Goal: Transaction & Acquisition: Purchase product/service

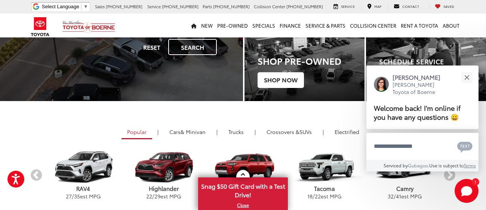
scroll to position [130, 0]
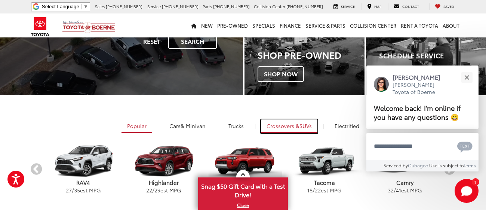
click at [295, 127] on span "Crossovers &" at bounding box center [282, 125] width 33 height 7
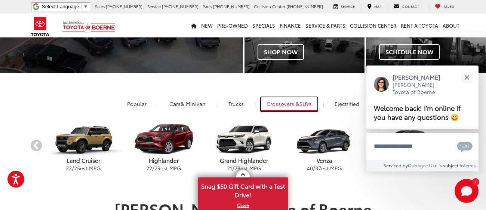
scroll to position [154, 0]
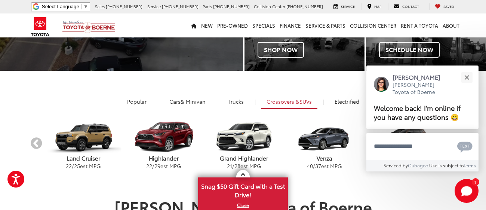
click at [33, 142] on button "Previous" at bounding box center [36, 143] width 13 height 13
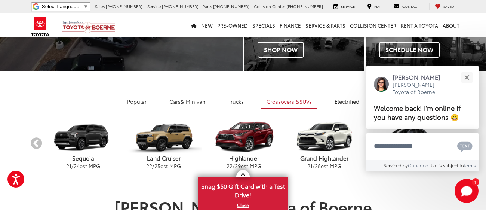
click at [33, 142] on button "Previous" at bounding box center [36, 143] width 13 height 13
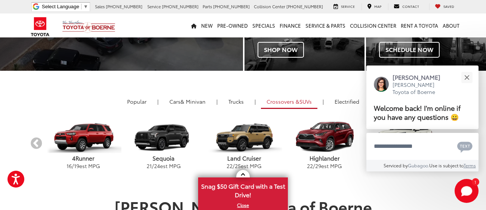
click at [33, 142] on button "Previous" at bounding box center [36, 143] width 13 height 13
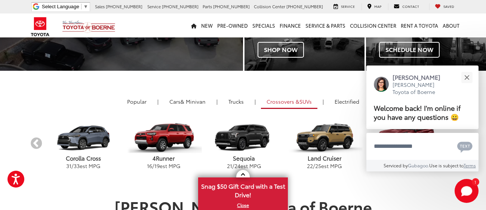
click at [34, 144] on button "Previous" at bounding box center [36, 143] width 13 height 13
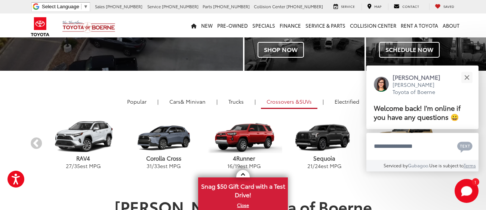
click at [79, 160] on p "RAV4" at bounding box center [83, 158] width 80 height 8
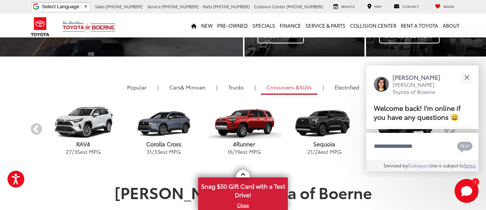
scroll to position [168, 0]
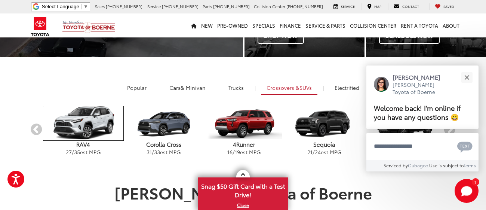
click at [81, 122] on img "carousel" at bounding box center [83, 123] width 80 height 34
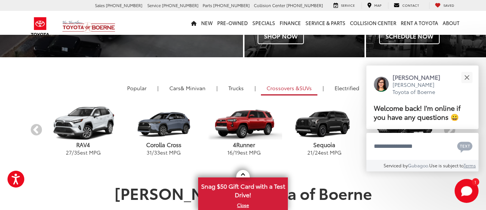
scroll to position [148, 0]
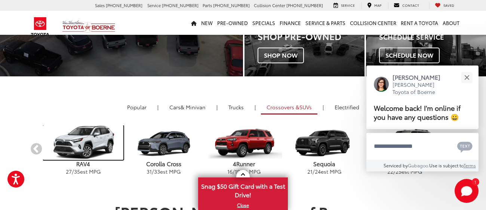
click at [83, 142] on img "carousel" at bounding box center [83, 142] width 80 height 34
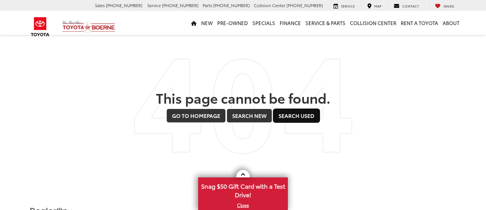
click at [303, 116] on link "Search Used" at bounding box center [296, 115] width 46 height 13
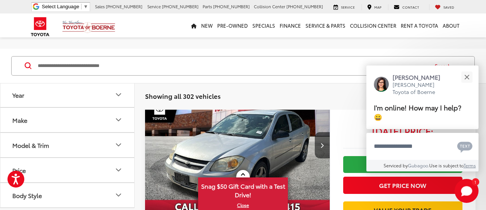
click at [118, 121] on icon "Make" at bounding box center [118, 119] width 9 height 9
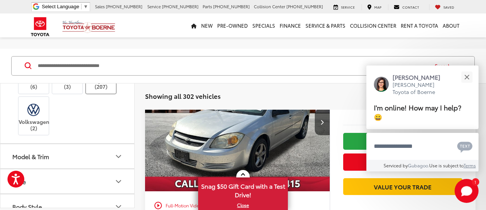
scroll to position [264, 0]
click at [101, 74] on img at bounding box center [101, 74] width 0 height 0
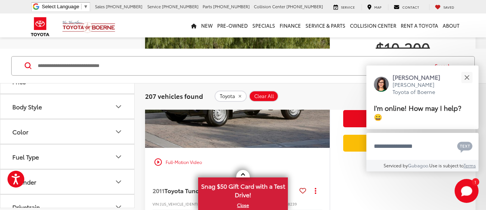
scroll to position [369, 0]
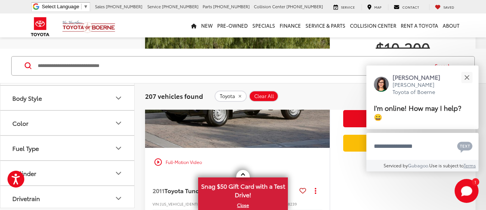
click at [119, 52] on icon "Model & Trim" at bounding box center [118, 47] width 9 height 9
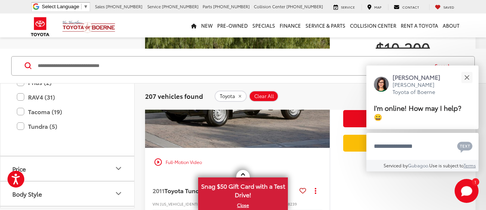
scroll to position [531, 0]
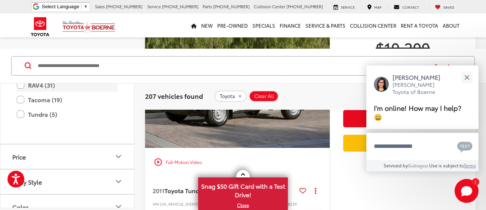
click at [74, 92] on label "RAV4 (31)" at bounding box center [67, 84] width 101 height 13
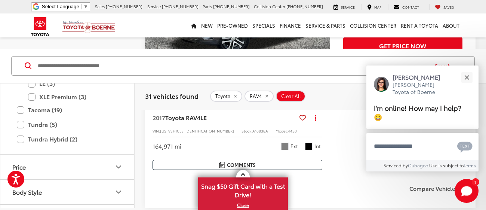
scroll to position [610, 0]
click at [31, 63] on label "XLE (20)" at bounding box center [73, 56] width 90 height 13
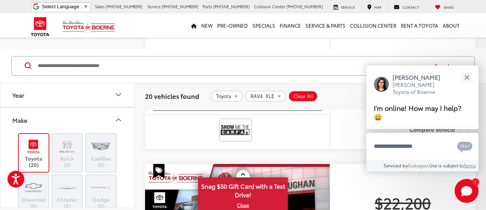
scroll to position [257, 0]
click at [118, 94] on icon "Year" at bounding box center [118, 94] width 9 height 9
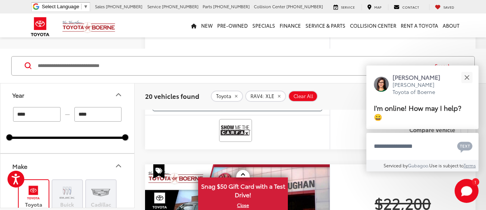
click at [31, 116] on input "****" at bounding box center [36, 114] width 47 height 15
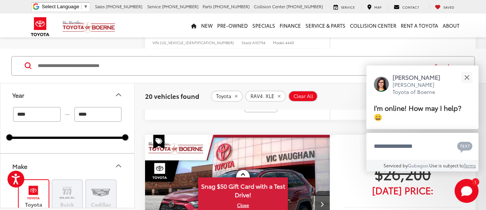
scroll to position [574, 0]
type input "****"
click at [261, 110] on img at bounding box center [261, 100] width 30 height 20
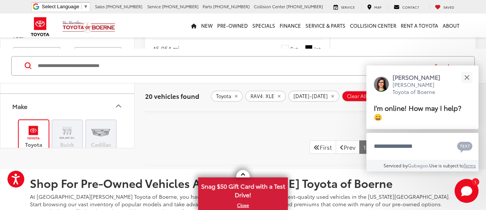
scroll to position [3414, 0]
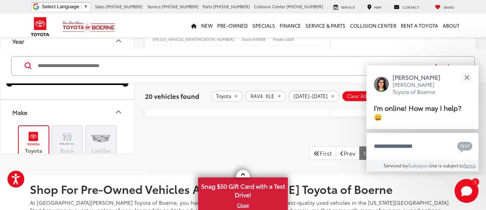
click at [392, 159] on link "Next" at bounding box center [393, 152] width 25 height 13
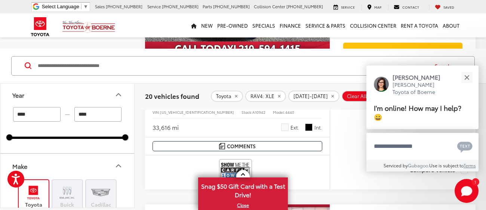
scroll to position [1063, 0]
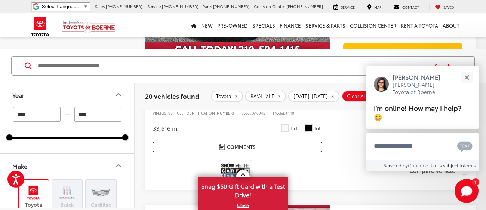
click at [351, 173] on div "Compare Vehicle" at bounding box center [402, 175] width 145 height 28
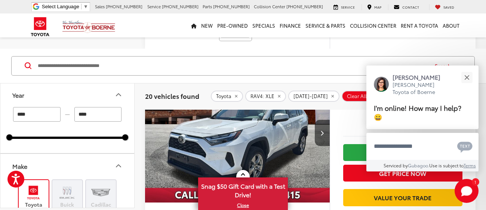
scroll to position [916, 0]
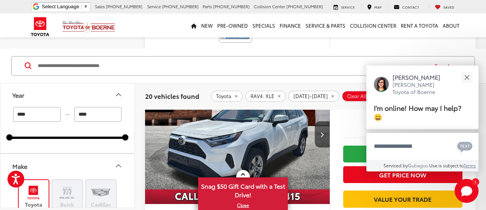
click at [202, 149] on img "2024 Toyota RAV4 XLE 0" at bounding box center [238, 134] width 186 height 139
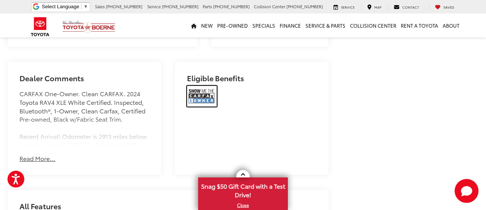
click at [201, 106] on img at bounding box center [202, 96] width 30 height 21
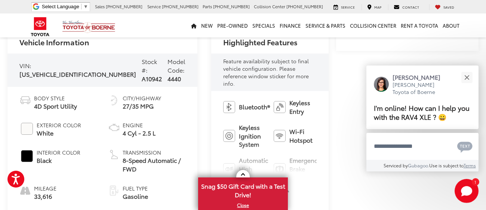
scroll to position [273, 0]
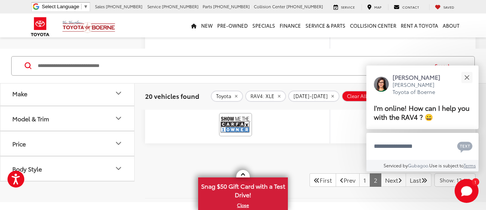
scroll to position [2242, 0]
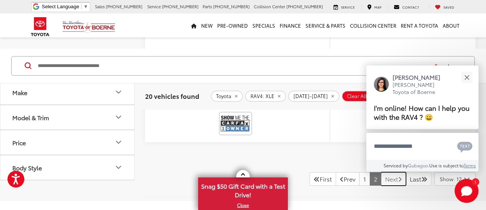
click at [398, 182] on icon "Next Page" at bounding box center [400, 179] width 4 height 6
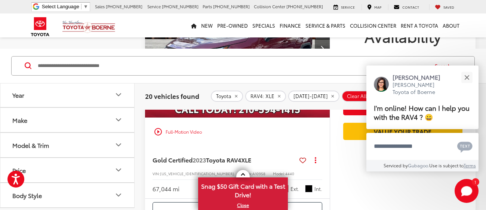
scroll to position [1847, 0]
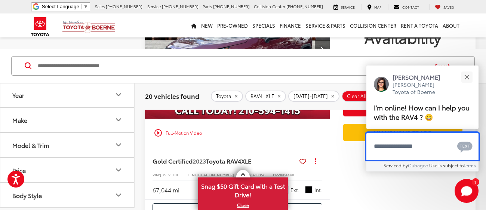
click at [381, 138] on textarea "Type your message" at bounding box center [422, 146] width 112 height 27
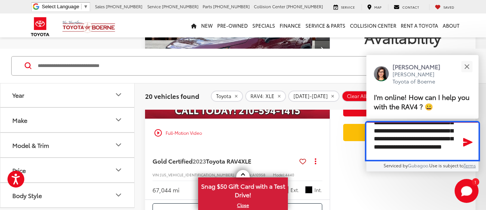
scroll to position [29, 0]
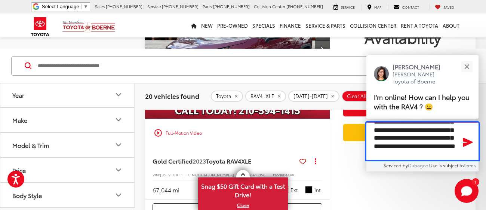
type textarea "**********"
click at [468, 138] on icon "Send Message" at bounding box center [468, 142] width 10 height 9
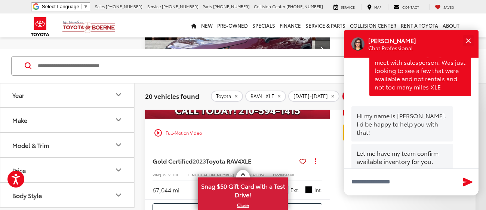
scroll to position [72, 0]
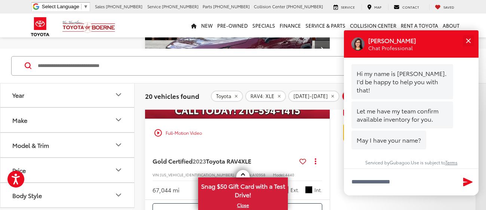
click at [359, 159] on div "Serviced by [PERSON_NAME] . Use is subject to Terms" at bounding box center [411, 163] width 120 height 9
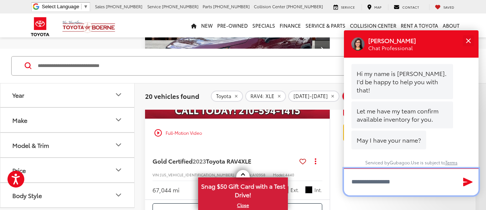
click at [378, 180] on input "Type your message" at bounding box center [411, 181] width 134 height 27
type input "**********"
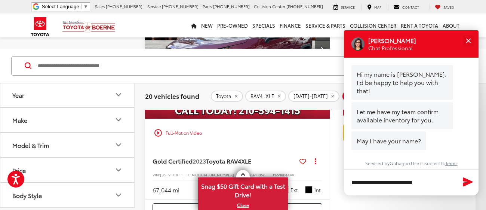
click at [465, 181] on icon "Send Message" at bounding box center [468, 181] width 12 height 11
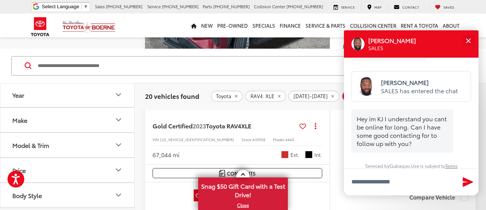
scroll to position [1883, 0]
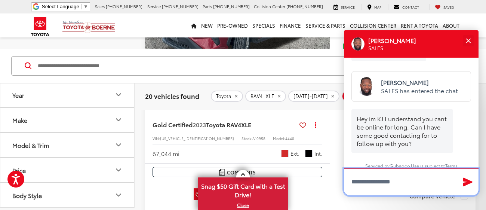
click at [363, 183] on textarea "Type your message" at bounding box center [411, 181] width 134 height 27
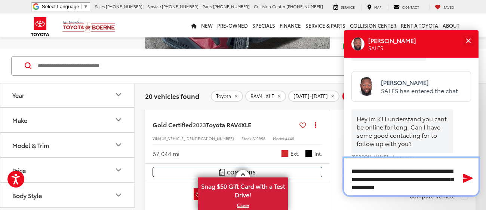
type textarea "**********"
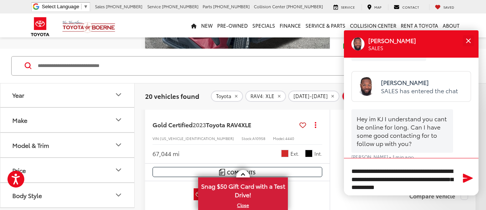
click at [466, 179] on icon "Send Message" at bounding box center [468, 177] width 10 height 9
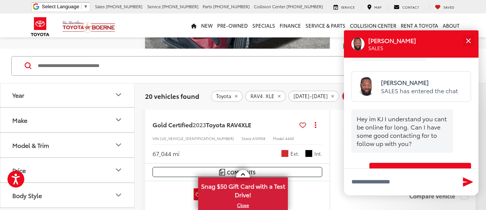
scroll to position [280, 0]
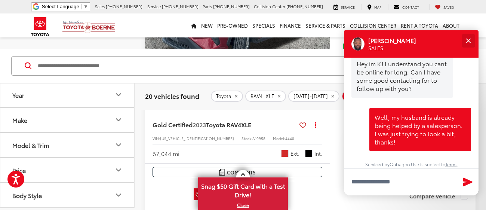
click at [466, 38] on div "Close" at bounding box center [467, 40] width 5 height 5
